Goal: Check status: Check status

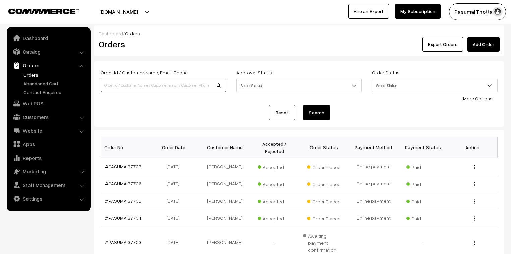
click at [113, 82] on input at bounding box center [164, 85] width 126 height 13
type input "37613"
click at [303, 105] on button "Search" at bounding box center [316, 112] width 27 height 15
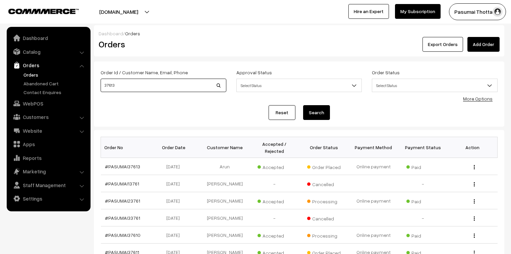
click at [117, 84] on input "37613" at bounding box center [164, 85] width 126 height 13
type input "37614"
click at [303, 105] on button "Search" at bounding box center [316, 112] width 27 height 15
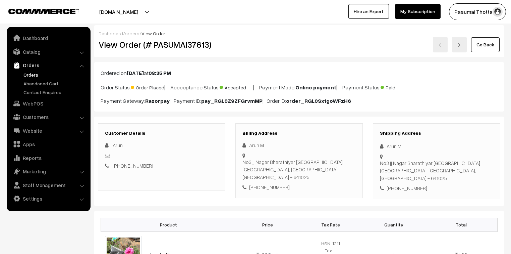
scroll to position [81, 0]
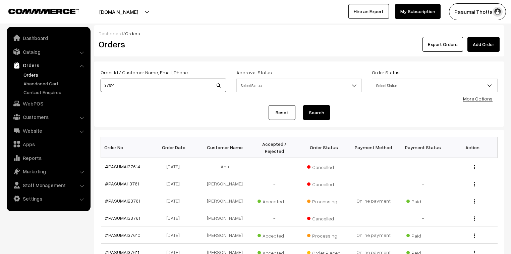
click at [116, 87] on input "37614" at bounding box center [164, 85] width 126 height 13
type input "37615"
click at [303, 105] on button "Search" at bounding box center [316, 112] width 27 height 15
click at [471, 97] on link "More Options" at bounding box center [478, 99] width 30 height 6
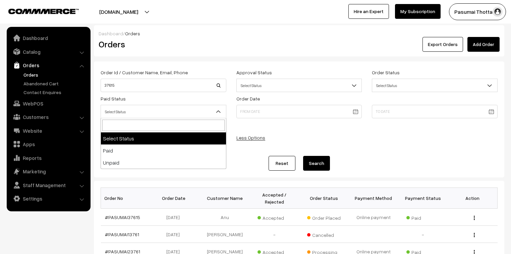
click at [141, 111] on span "Select Status" at bounding box center [163, 112] width 125 height 12
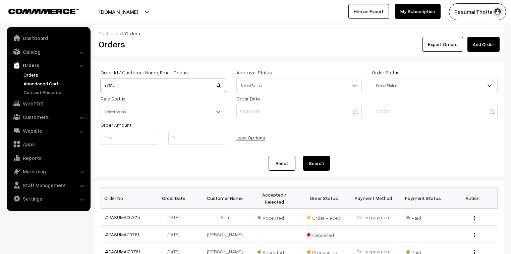
drag, startPoint x: 123, startPoint y: 83, endPoint x: 84, endPoint y: 84, distance: 39.6
click at [84, 86] on body "Thank you for showing interest. Our team will call you shortly. Close pasumaith…" at bounding box center [255, 232] width 511 height 464
click at [327, 165] on button "Search" at bounding box center [316, 163] width 27 height 15
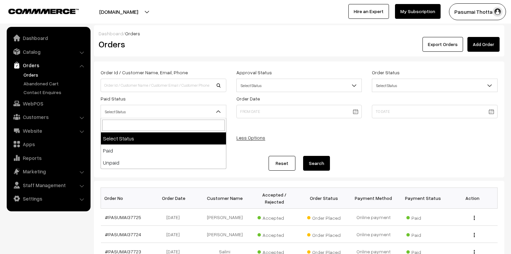
click at [120, 114] on span "Select Status" at bounding box center [163, 112] width 125 height 12
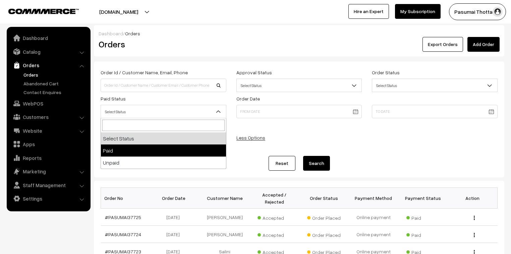
select select "1"
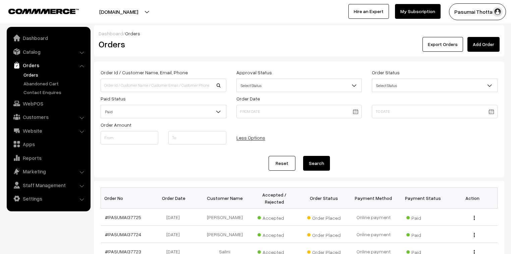
click at [322, 163] on button "Search" at bounding box center [316, 163] width 27 height 15
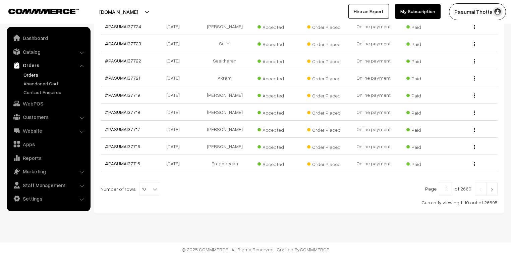
click at [153, 186] on b at bounding box center [155, 189] width 7 height 7
select select "100"
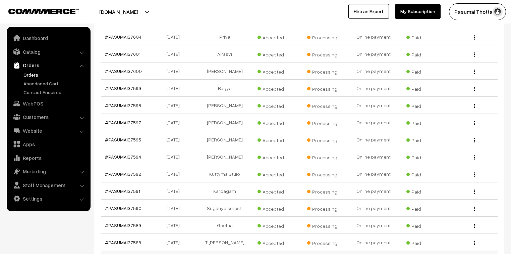
scroll to position [1747, 0]
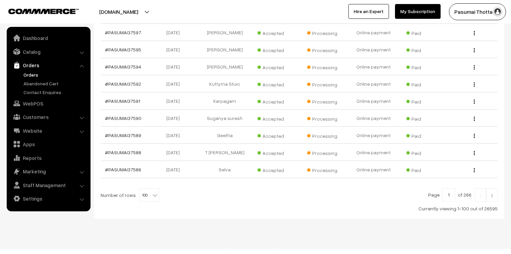
click at [446, 188] on input "1" at bounding box center [448, 194] width 13 height 13
type input "2"
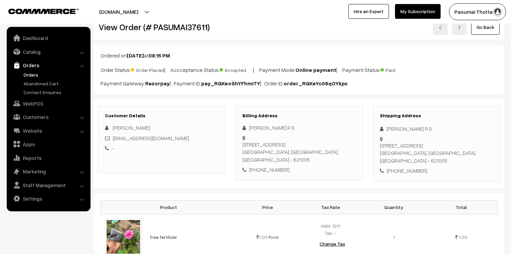
scroll to position [27, 0]
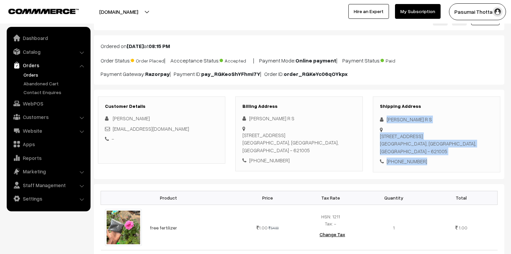
drag, startPoint x: 386, startPoint y: 120, endPoint x: 427, endPoint y: 165, distance: 60.8
click at [427, 165] on div "Shipping Address narmatha R S 10/28 amma appa illam street, rasampalayam,, Mann…" at bounding box center [436, 134] width 127 height 76
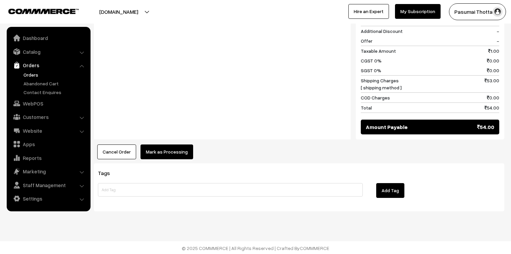
click at [162, 148] on button "Mark as Processing" at bounding box center [167, 151] width 53 height 15
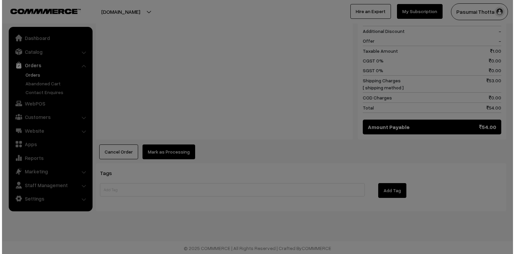
scroll to position [310, 0]
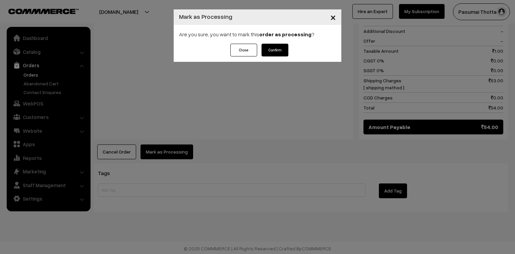
click at [279, 48] on button "Confirm" at bounding box center [275, 50] width 27 height 13
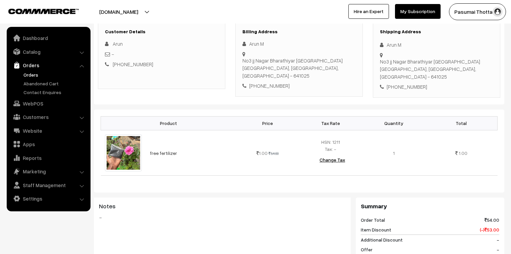
scroll to position [27, 0]
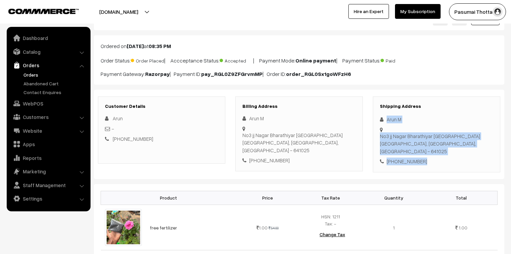
drag, startPoint x: 387, startPoint y: 118, endPoint x: 434, endPoint y: 147, distance: 55.5
click at [434, 147] on div "Shipping Address Arun M [STREET_ADDRESS] [PHONE_NUMBER]" at bounding box center [436, 134] width 127 height 76
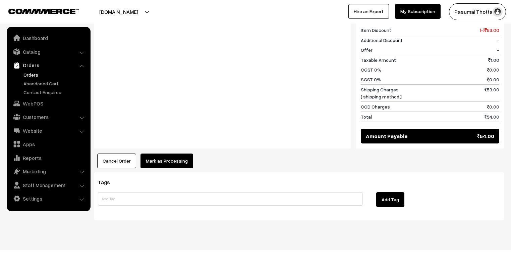
click at [159, 154] on button "Mark as Processing" at bounding box center [167, 160] width 53 height 15
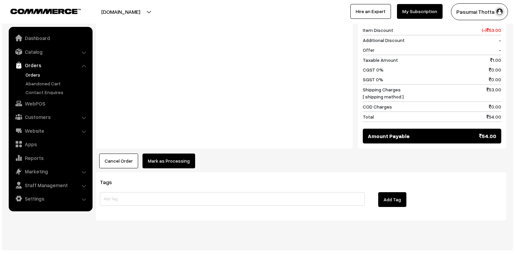
scroll to position [301, 0]
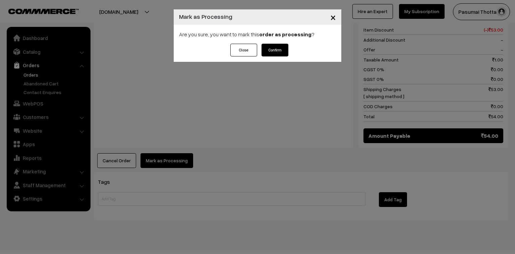
click at [267, 51] on button "Confirm" at bounding box center [275, 50] width 27 height 13
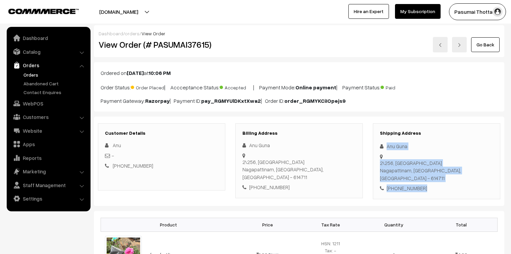
drag, startPoint x: 387, startPoint y: 147, endPoint x: 424, endPoint y: 181, distance: 50.3
click at [424, 181] on div "Shipping Address Anu Guna [STREET_ADDRESS] [PHONE_NUMBER]" at bounding box center [436, 161] width 127 height 76
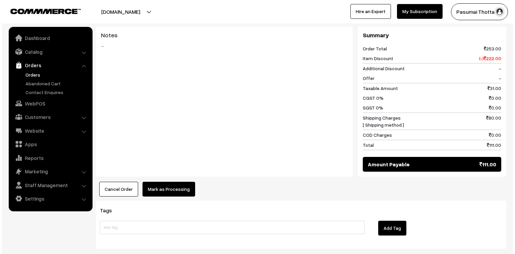
scroll to position [322, 0]
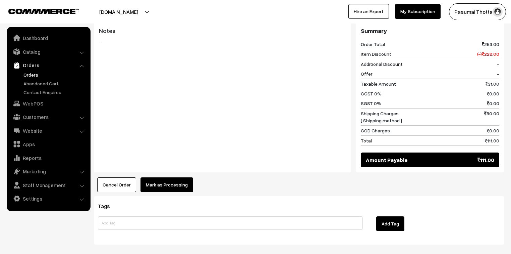
click at [177, 177] on button "Mark as Processing" at bounding box center [167, 184] width 53 height 15
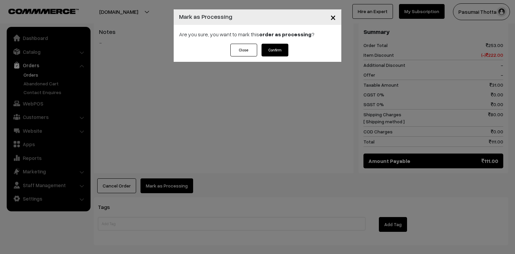
click at [270, 51] on button "Confirm" at bounding box center [275, 50] width 27 height 13
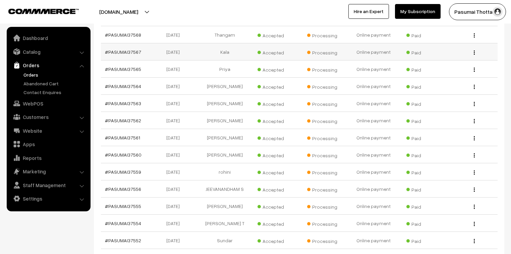
scroll to position [349, 0]
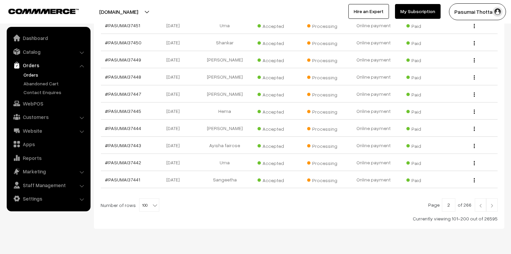
scroll to position [1747, 0]
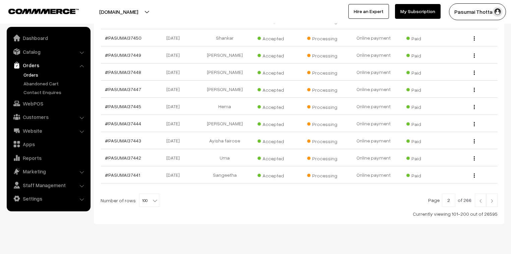
click at [451, 193] on input "2" at bounding box center [448, 199] width 13 height 13
type input "1"
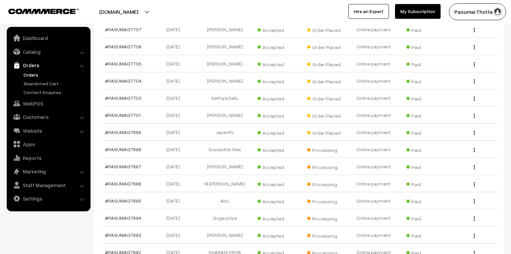
scroll to position [421, 0]
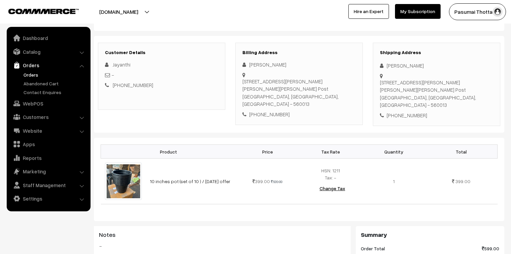
scroll to position [54, 0]
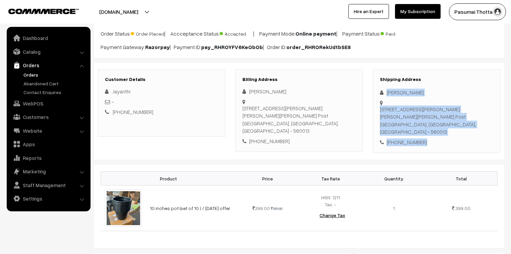
drag, startPoint x: 385, startPoint y: 92, endPoint x: 425, endPoint y: 145, distance: 66.2
click at [425, 145] on div "Shipping Address [PERSON_NAME] [STREET_ADDRESS][PERSON_NAME][DEMOGRAPHIC_DATA][…" at bounding box center [436, 111] width 127 height 84
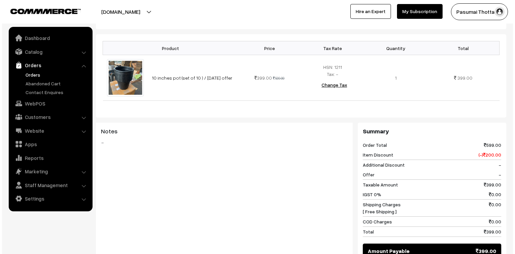
scroll to position [242, 0]
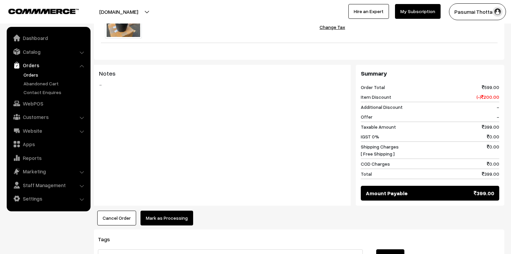
click at [152, 221] on button "Mark as Processing" at bounding box center [167, 217] width 53 height 15
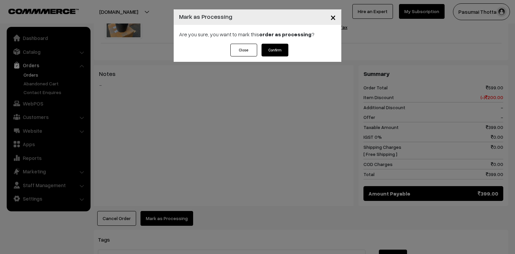
click at [270, 54] on button "Confirm" at bounding box center [275, 50] width 27 height 13
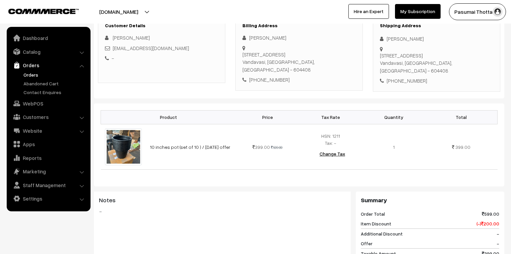
scroll to position [54, 0]
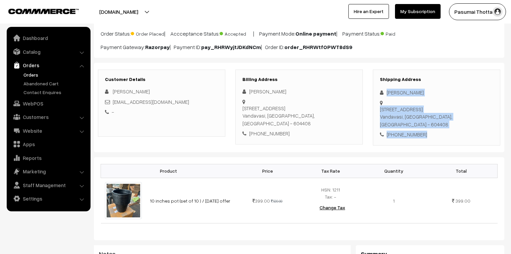
drag, startPoint x: 385, startPoint y: 93, endPoint x: 427, endPoint y: 126, distance: 53.7
click at [427, 126] on div "Shipping Address [PERSON_NAME] [STREET_ADDRESS] [PHONE_NUMBER]" at bounding box center [436, 107] width 127 height 76
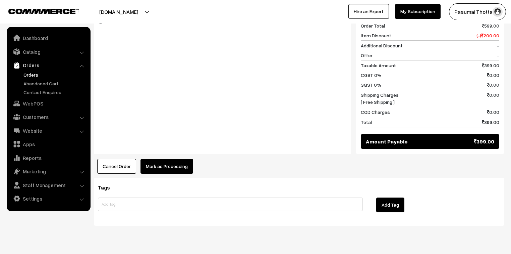
click at [168, 159] on button "Mark as Processing" at bounding box center [167, 166] width 53 height 15
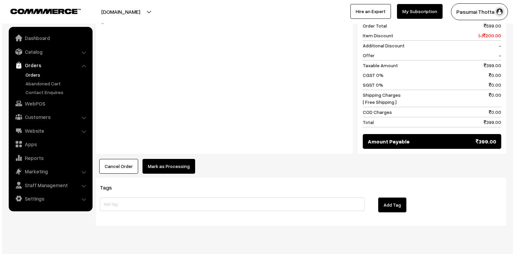
scroll to position [296, 0]
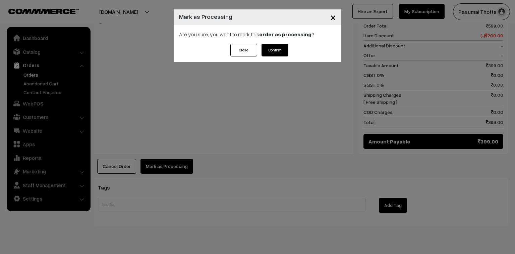
click at [275, 44] on button "Confirm" at bounding box center [275, 50] width 27 height 13
